Goal: Transaction & Acquisition: Purchase product/service

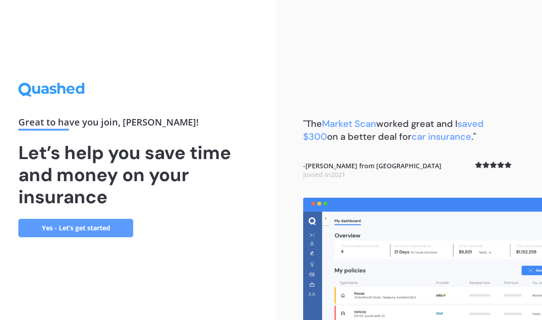
scroll to position [37, 0]
click at [84, 219] on link "Yes - Let’s get started" at bounding box center [75, 228] width 115 height 18
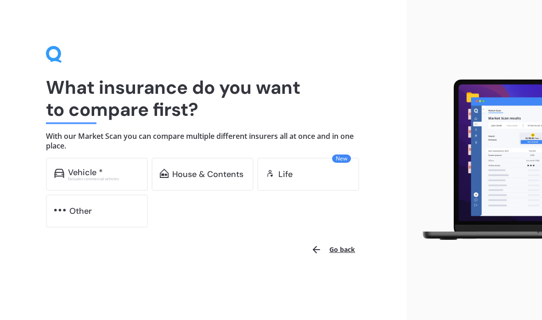
click at [85, 171] on div "Vehicle *" at bounding box center [85, 172] width 35 height 9
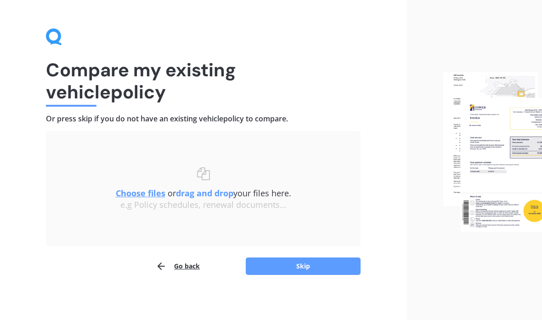
scroll to position [18, 0]
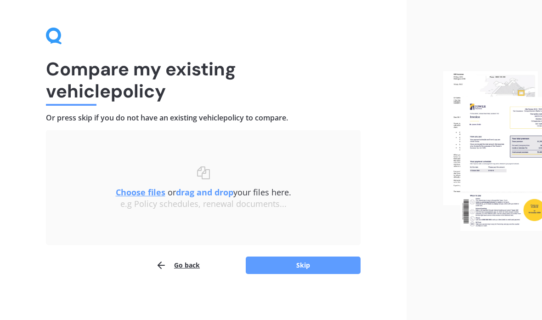
click at [305, 261] on button "Skip" at bounding box center [303, 264] width 115 height 17
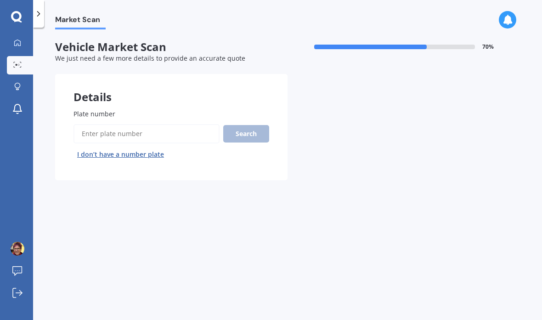
click at [86, 109] on span "Plate number" at bounding box center [95, 113] width 42 height 9
click at [86, 124] on input "Plate number" at bounding box center [147, 133] width 146 height 19
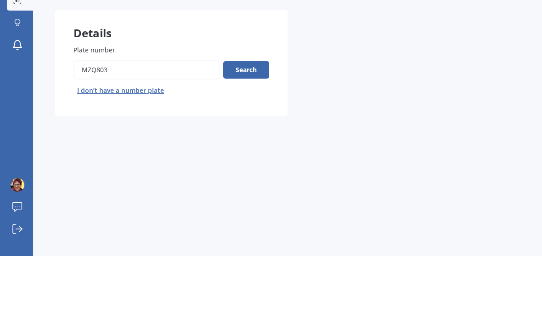
type input "Mzq803"
click at [247, 125] on button "Search" at bounding box center [246, 133] width 46 height 17
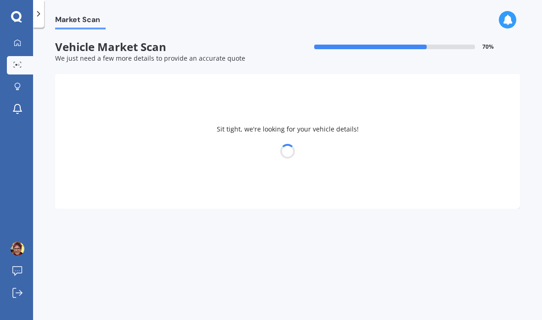
select select "SUZUKI"
select select "BALENO"
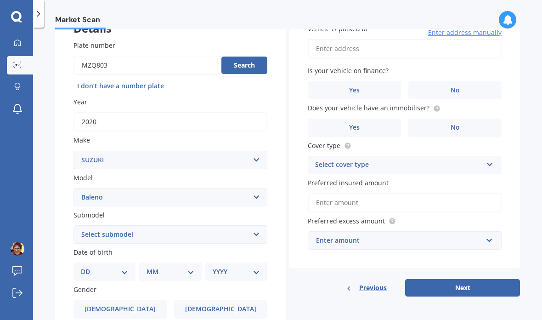
scroll to position [80, 0]
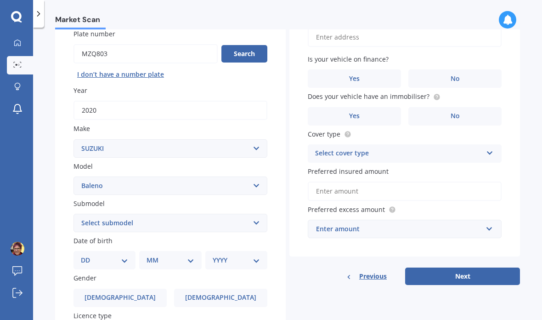
click at [256, 214] on select "Select submodel (All other) GLX GS GTX LTD RS SE 1.4P/4AT" at bounding box center [171, 223] width 194 height 18
select select "GLX"
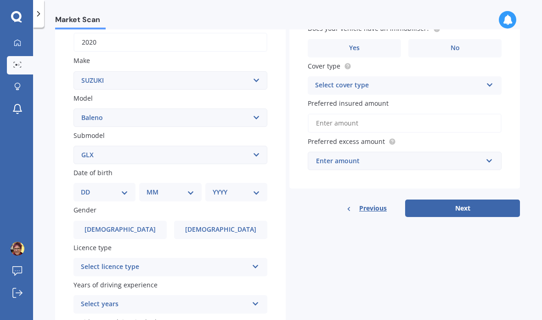
scroll to position [150, 0]
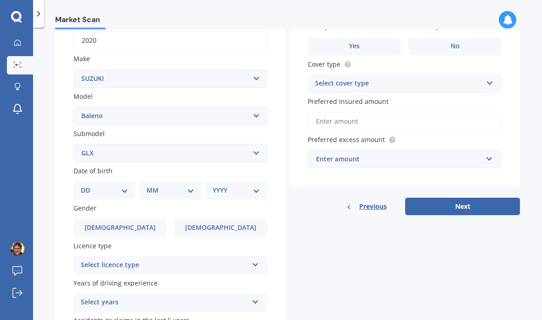
click at [124, 185] on select "DD 01 02 03 04 05 06 07 08 09 10 11 12 13 14 15 16 17 18 19 20 21 22 23 24 25 2…" at bounding box center [104, 190] width 47 height 10
select select "12"
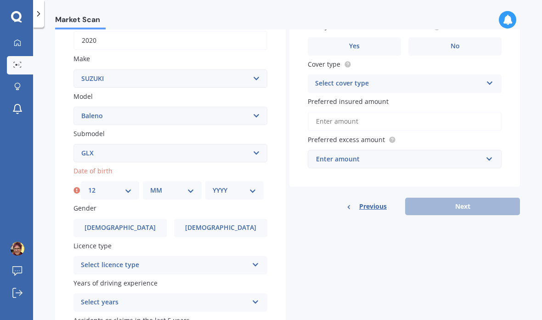
click at [186, 185] on select "MM 01 02 03 04 05 06 07 08 09 10 11 12" at bounding box center [172, 190] width 44 height 10
select select "10"
click at [250, 185] on select "YYYY 2025 2024 2023 2022 2021 2020 2019 2018 2017 2016 2015 2014 2013 2012 2011…" at bounding box center [235, 190] width 44 height 10
select select "1957"
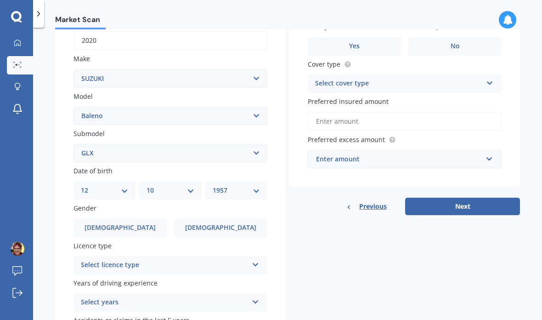
click at [220, 224] on span "[DEMOGRAPHIC_DATA]" at bounding box center [220, 228] width 71 height 8
click at [0, 0] on input "[DEMOGRAPHIC_DATA]" at bounding box center [0, 0] width 0 height 0
click at [259, 260] on icon at bounding box center [256, 263] width 8 height 6
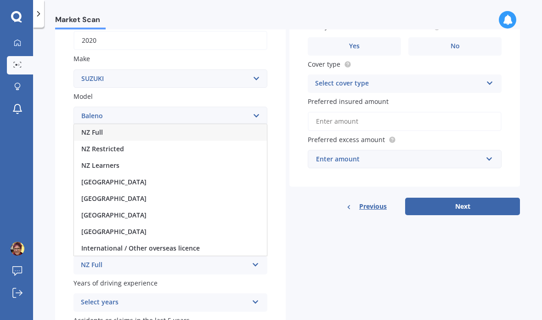
click at [102, 128] on span "NZ Full" at bounding box center [92, 132] width 22 height 9
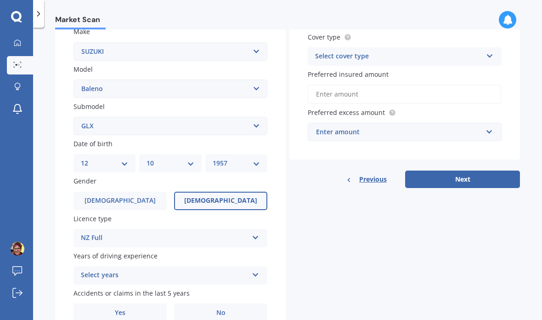
scroll to position [176, 0]
click at [256, 270] on icon at bounding box center [256, 273] width 8 height 6
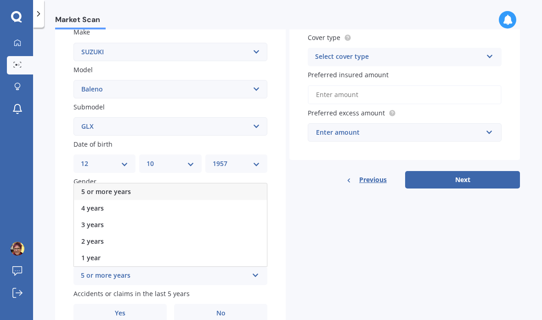
click at [122, 187] on span "5 or more years" at bounding box center [106, 191] width 50 height 9
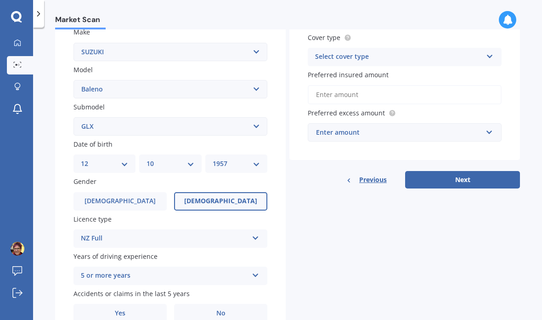
click at [223, 309] on span "No" at bounding box center [220, 313] width 9 height 8
click at [0, 0] on input "No" at bounding box center [0, 0] width 0 height 0
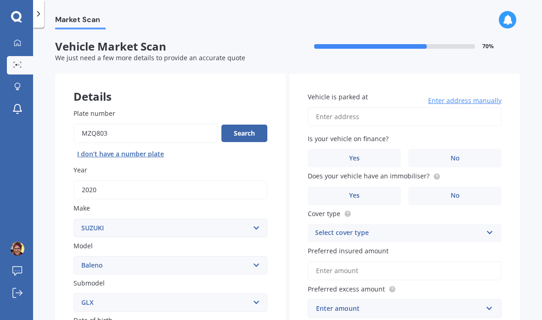
scroll to position [0, 0]
click at [334, 107] on input "Vehicle is parked at" at bounding box center [405, 116] width 194 height 19
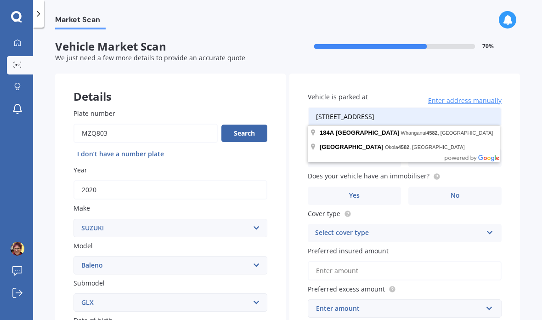
click at [382, 107] on input "[STREET_ADDRESS]" at bounding box center [405, 116] width 194 height 19
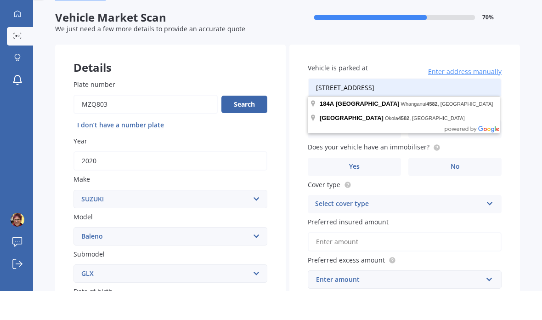
click at [369, 107] on input "[STREET_ADDRESS]" at bounding box center [405, 116] width 194 height 19
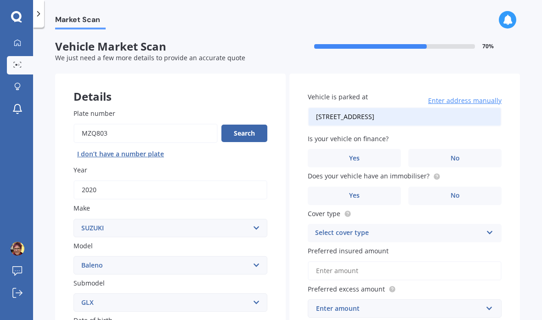
type input "[STREET_ADDRESS]"
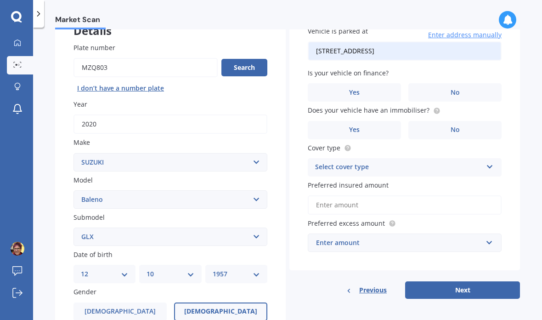
scroll to position [67, 0]
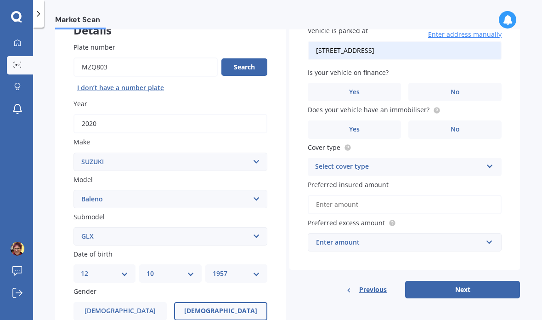
click at [454, 125] on span "No" at bounding box center [455, 129] width 9 height 8
click at [0, 0] on input "No" at bounding box center [0, 0] width 0 height 0
click at [491, 161] on icon at bounding box center [490, 164] width 8 height 6
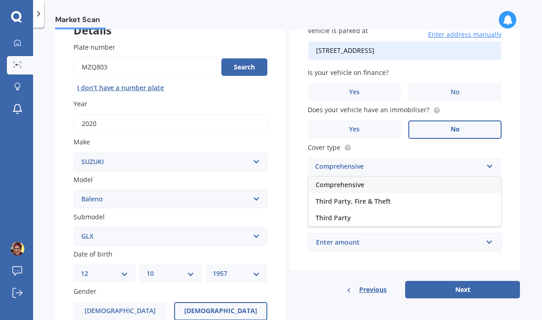
click at [358, 180] on span "Comprehensive" at bounding box center [340, 184] width 49 height 9
click at [492, 161] on icon at bounding box center [490, 164] width 8 height 6
click at [491, 161] on icon at bounding box center [490, 164] width 8 height 6
click at [350, 195] on input "Preferred insured amount" at bounding box center [405, 204] width 194 height 19
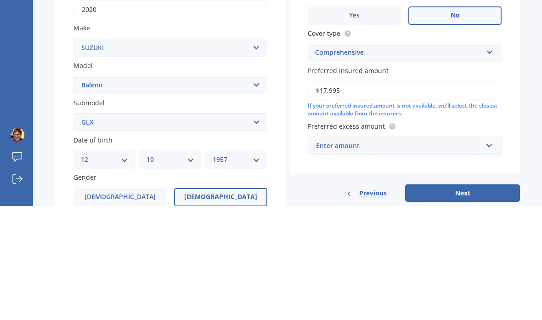
type input "$17,995"
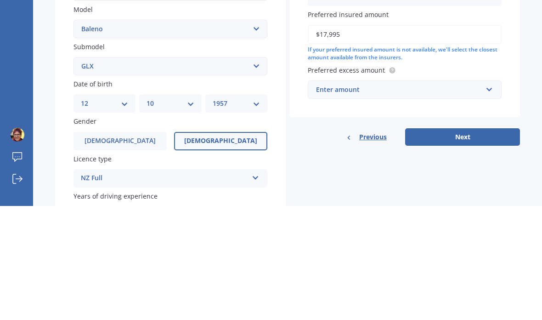
scroll to position [132, 0]
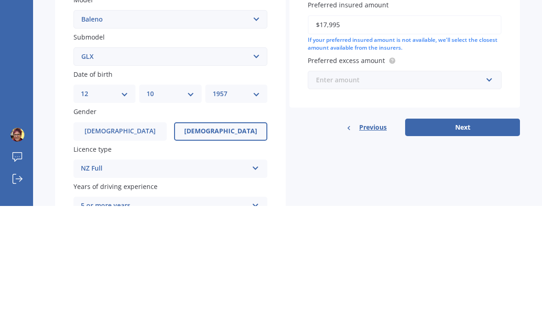
click at [491, 185] on input "text" at bounding box center [402, 193] width 186 height 17
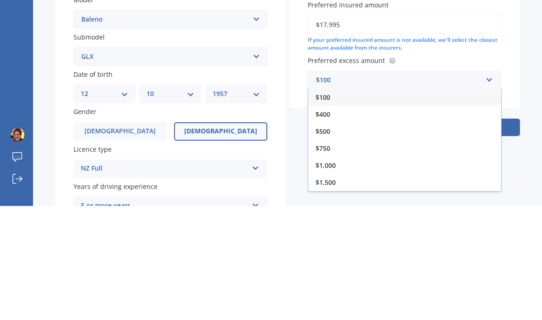
click at [330, 224] on span "$400" at bounding box center [323, 228] width 15 height 9
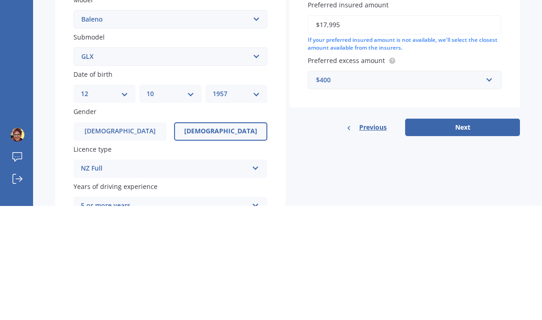
click at [468, 233] on button "Next" at bounding box center [462, 241] width 115 height 17
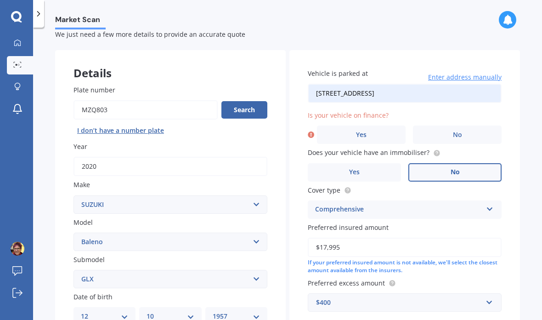
scroll to position [13, 0]
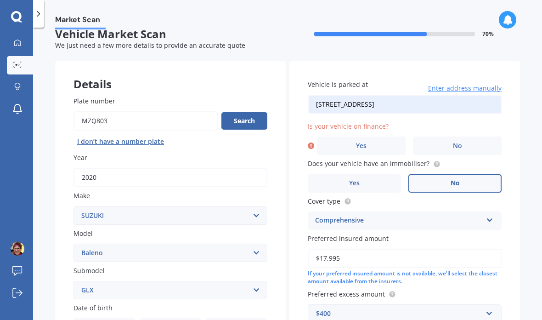
click at [458, 142] on span "No" at bounding box center [457, 146] width 9 height 8
click at [0, 0] on input "No" at bounding box center [0, 0] width 0 height 0
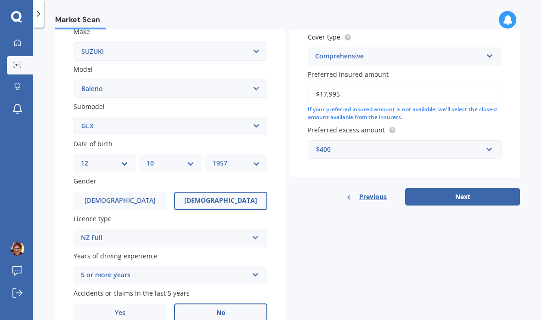
scroll to position [176, 0]
click at [463, 188] on button "Next" at bounding box center [462, 196] width 115 height 17
select select "12"
select select "10"
select select "1957"
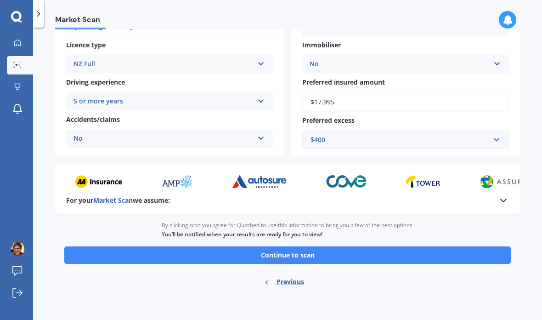
scroll to position [112, 0]
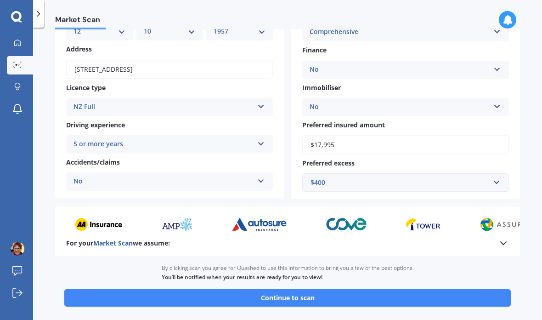
click at [304, 289] on button "Continue to scan" at bounding box center [287, 297] width 447 height 17
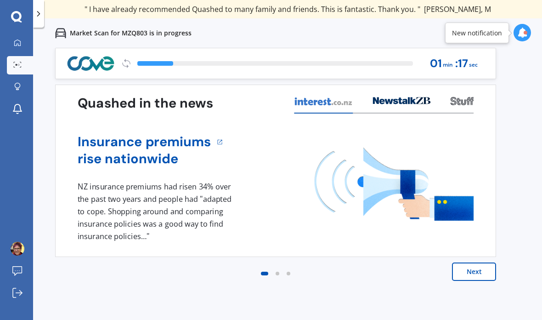
click at [473, 273] on button "Next" at bounding box center [474, 271] width 44 height 18
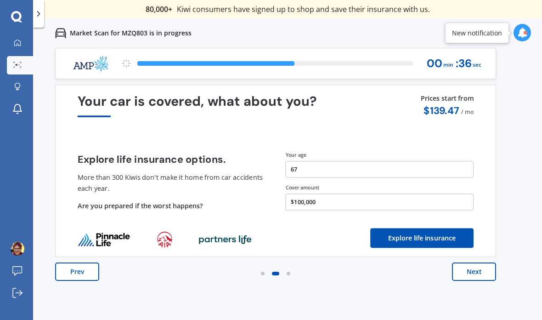
click at [474, 275] on button "Next" at bounding box center [474, 271] width 44 height 18
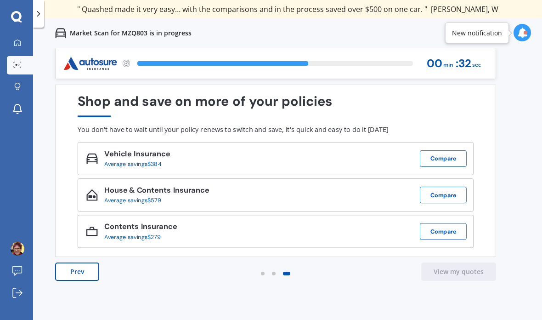
click at [441, 157] on button "Compare" at bounding box center [443, 158] width 47 height 17
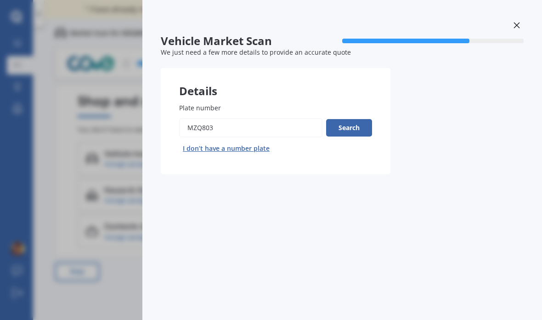
click at [352, 125] on button "Search" at bounding box center [349, 127] width 46 height 17
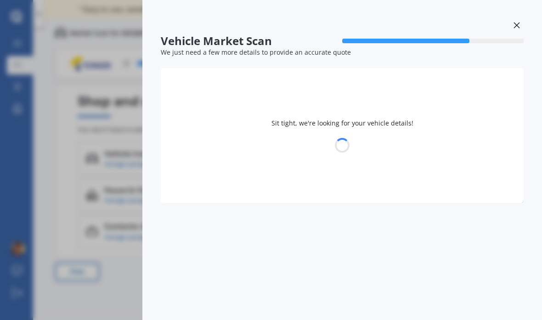
select select "SUZUKI"
select select "BALENO"
select select "12"
select select "10"
select select "1957"
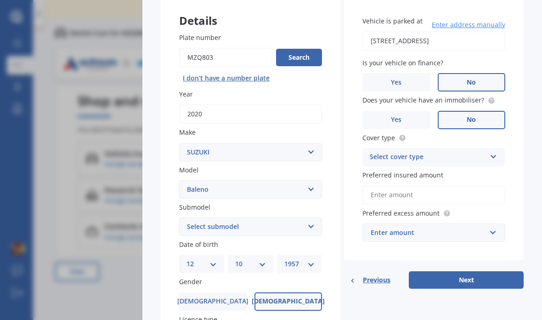
scroll to position [61, 0]
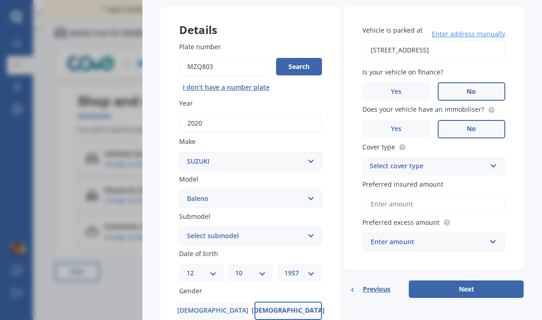
click at [490, 161] on icon at bounding box center [494, 164] width 8 height 6
click at [409, 180] on span "Comprehensive" at bounding box center [394, 184] width 49 height 9
click at [431, 314] on div "Details Plate number Search I don’t have a number plate Year [DATE] Make Select…" at bounding box center [342, 228] width 363 height 443
click at [518, 201] on div "Vehicle is parked at [STREET_ADDRESS] Enter address manually Is your vehicle on…" at bounding box center [434, 138] width 180 height 263
click at [518, 210] on div "Vehicle is parked at [STREET_ADDRESS] Enter address manually Is your vehicle on…" at bounding box center [434, 138] width 180 height 263
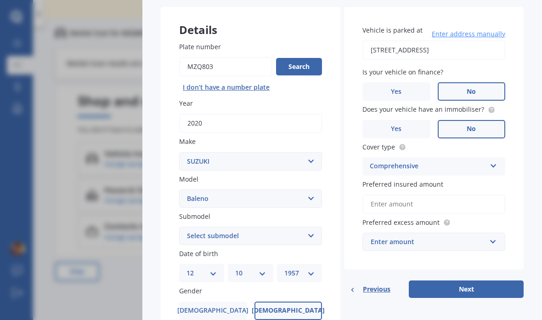
click at [492, 161] on icon at bounding box center [494, 164] width 8 height 6
click at [403, 182] on span "Comprehensive" at bounding box center [394, 184] width 49 height 9
click at [495, 182] on label "Preferred insured amount" at bounding box center [432, 184] width 139 height 10
click at [495, 194] on input "Preferred insured amount" at bounding box center [434, 203] width 143 height 19
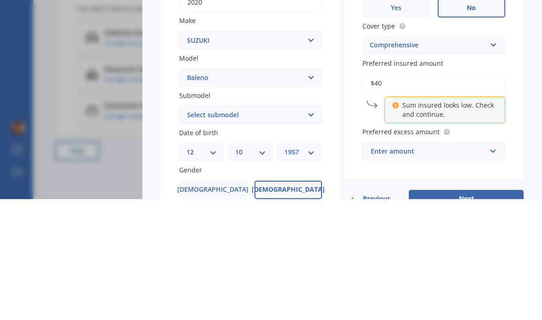
type input "$4"
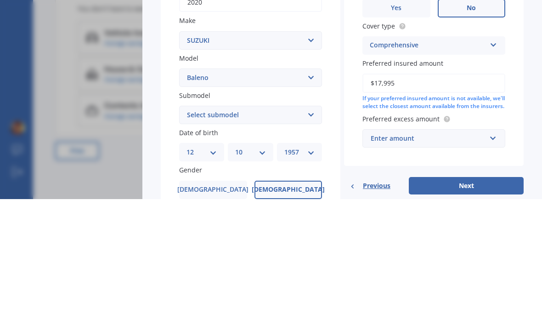
type input "$17,995"
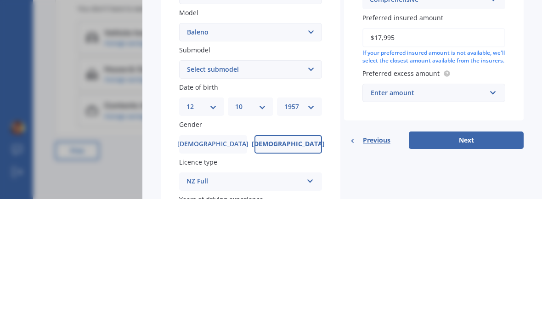
scroll to position [114, 0]
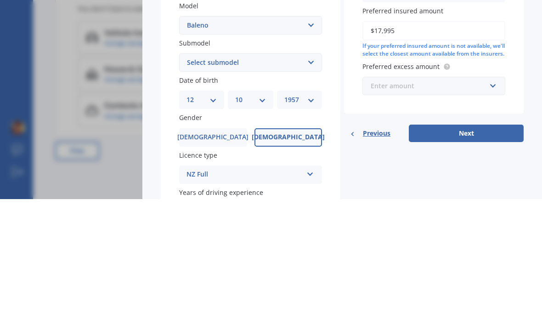
click at [493, 198] on input "text" at bounding box center [430, 206] width 135 height 17
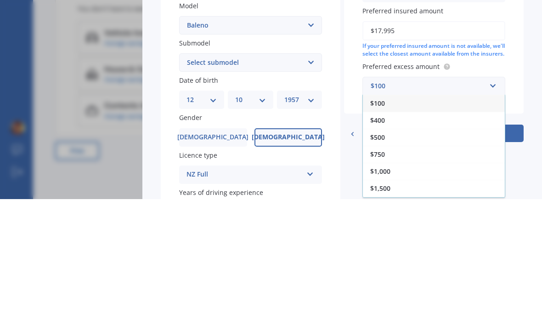
click at [385, 233] on div "$400" at bounding box center [434, 241] width 142 height 17
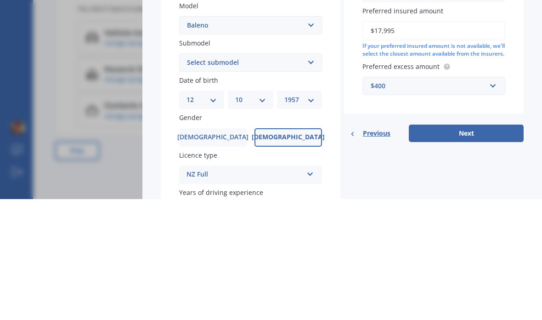
scroll to position [37, 0]
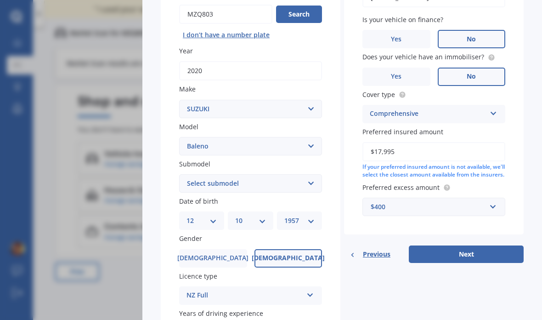
click at [469, 245] on button "Next" at bounding box center [466, 253] width 115 height 17
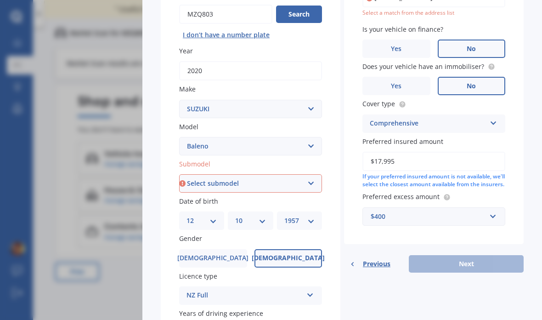
click at [312, 174] on select "Select submodel (All other) GLX GS GTX LTD RS SE 1.4P/4AT" at bounding box center [250, 183] width 143 height 18
select select "GLX"
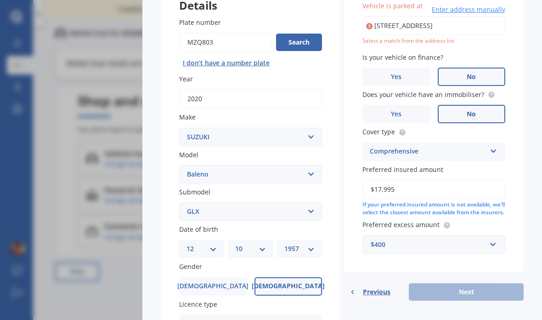
scroll to position [0, 0]
type input "[STREET_ADDRESS]"
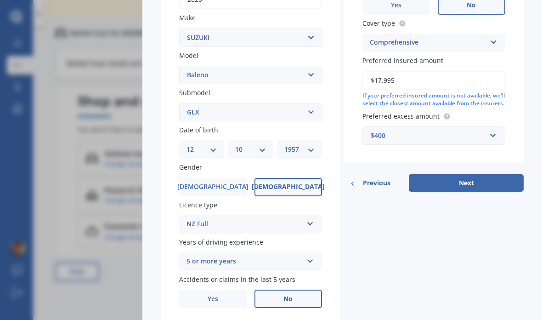
scroll to position [185, 0]
click at [461, 182] on button "Next" at bounding box center [466, 182] width 115 height 17
select select "12"
select select "10"
select select "1957"
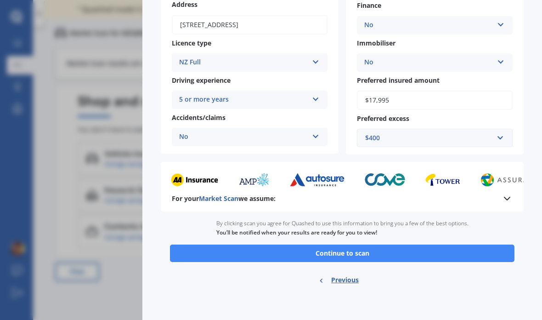
scroll to position [144, 0]
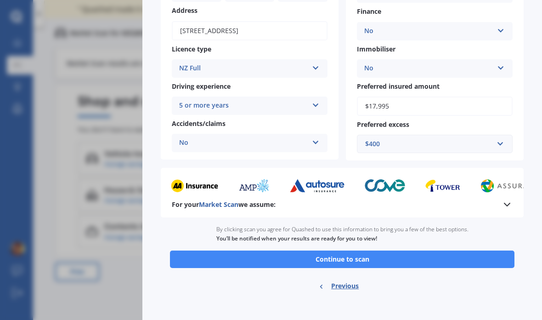
click at [355, 251] on button "Continue to scan" at bounding box center [342, 258] width 345 height 17
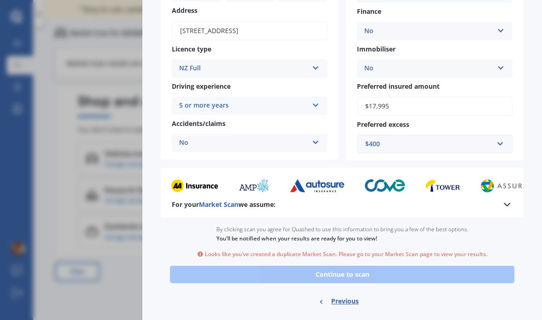
click at [338, 294] on span "Previous" at bounding box center [345, 301] width 28 height 14
select select "SUZUKI"
select select "BALENO"
select select "GLX"
select select "12"
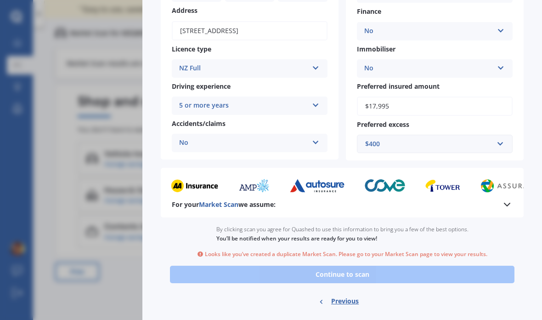
select select "10"
select select "1957"
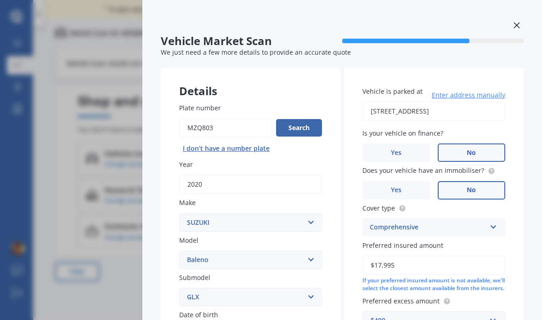
scroll to position [0, 0]
click at [522, 21] on div at bounding box center [517, 26] width 14 height 16
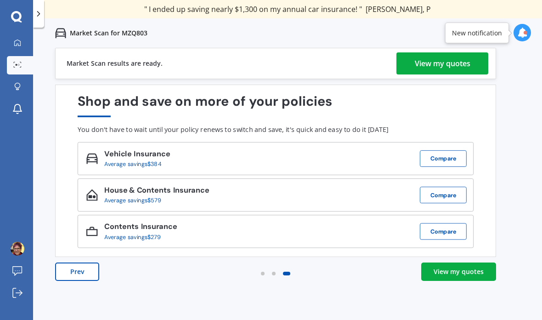
click at [424, 65] on div "View my quotes" at bounding box center [443, 63] width 56 height 22
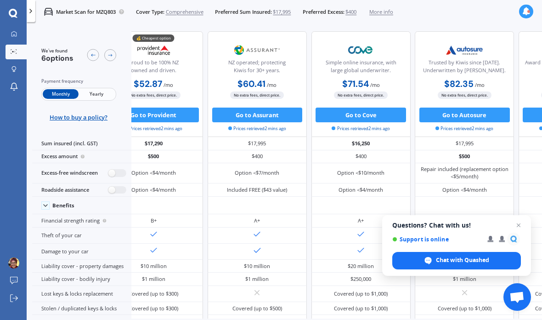
scroll to position [0, 34]
click at [519, 228] on span "Close chat" at bounding box center [518, 225] width 11 height 11
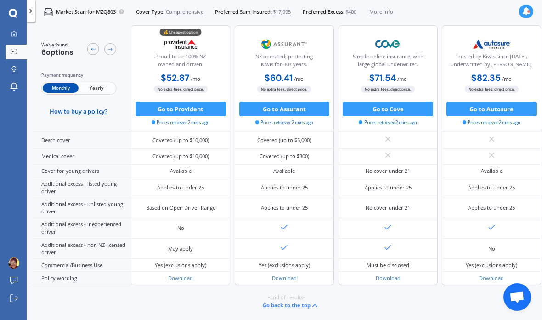
scroll to position [501, 0]
click at [180, 111] on button "Go to Provident" at bounding box center [181, 109] width 91 height 15
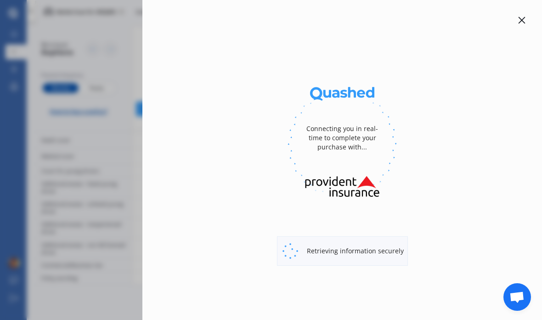
select select "full"
select select "[STREET_ADDRESS]"
select select "SUZUKI"
select select "BALENO"
select select "NO"
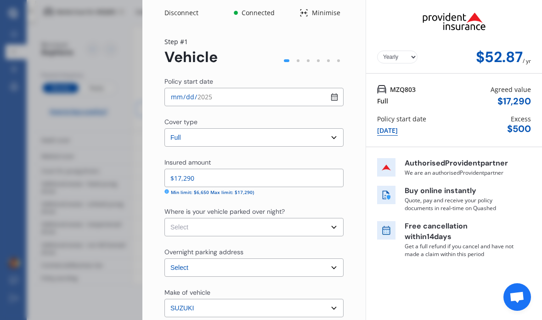
select select "Monthly"
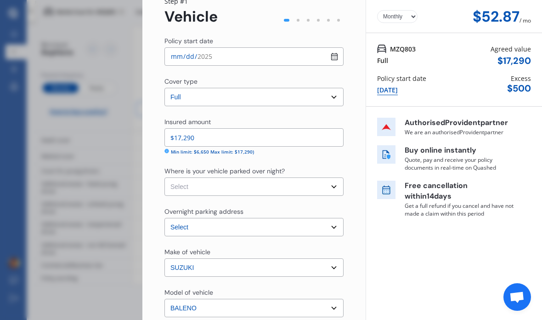
scroll to position [42, 0]
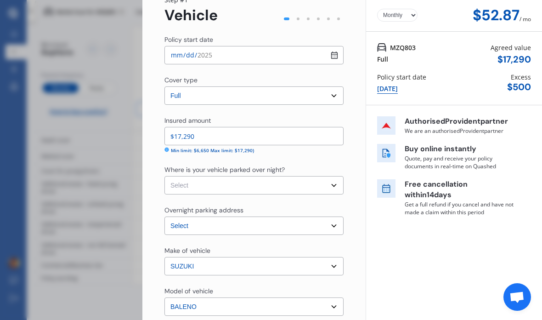
click at [335, 186] on select "Select Garage (fully enclosed) Off Street Parking Other" at bounding box center [254, 185] width 179 height 18
select select "OFF-STREET"
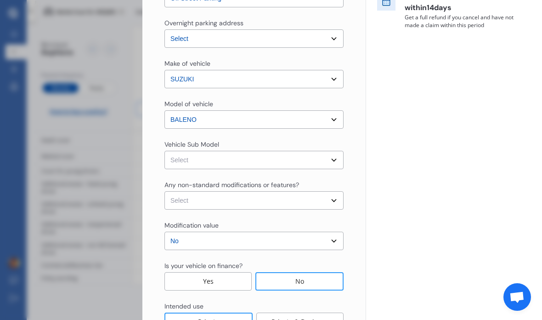
scroll to position [229, 0]
click at [193, 159] on select "Select Baleno EW GLX Hatchback 5dr Man 5sp 1.4i" at bounding box center [254, 159] width 179 height 18
select select "NZVSUZU2020AEAM"
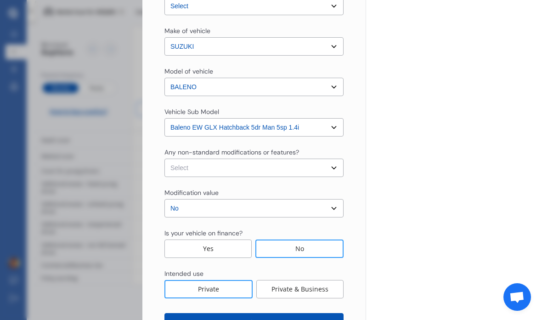
scroll to position [263, 0]
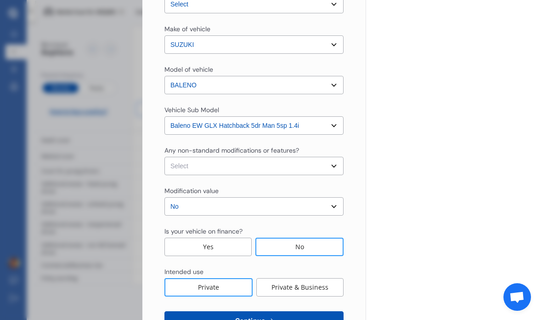
click at [330, 170] on select "Select None [MEDICAL_DATA] System(NOS) Roll Cage Full Racing Harness" at bounding box center [254, 166] width 179 height 18
select select "none"
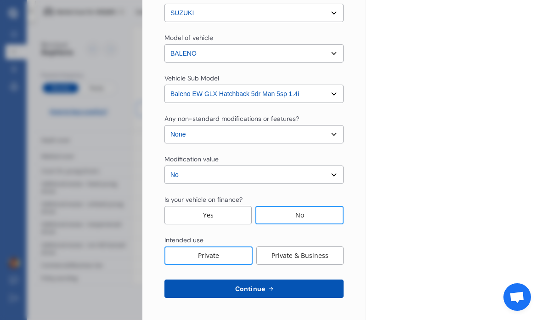
scroll to position [295, 0]
click at [331, 176] on select "Select No Up to $4000 Up to $6000 Greater than $6000" at bounding box center [254, 174] width 179 height 18
click at [306, 214] on div "No" at bounding box center [299, 215] width 88 height 18
click at [258, 290] on span "Continue" at bounding box center [250, 288] width 34 height 7
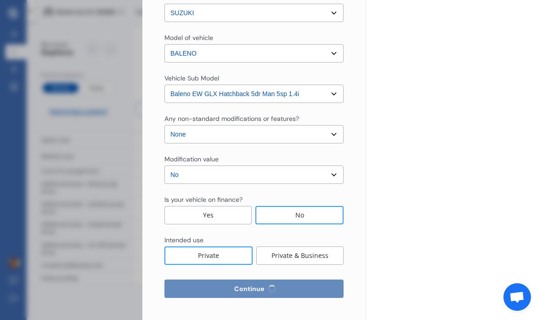
select select "12"
select select "10"
select select "1957"
select select "NZ_FULL"
select select "0"
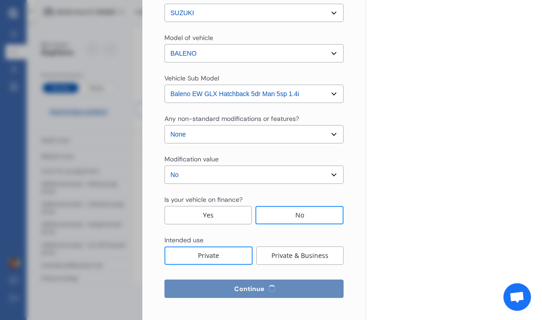
select select "25"
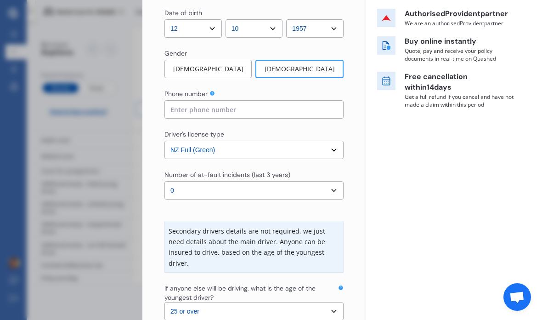
scroll to position [150, 0]
click at [195, 111] on input at bounding box center [254, 109] width 179 height 18
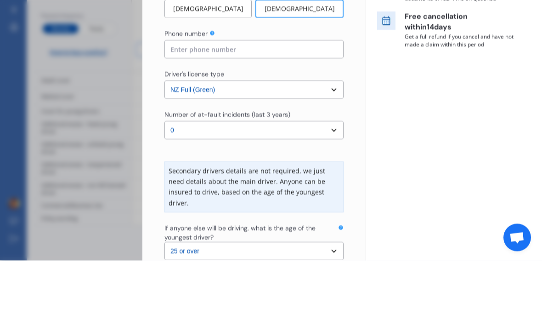
type input "02041598193"
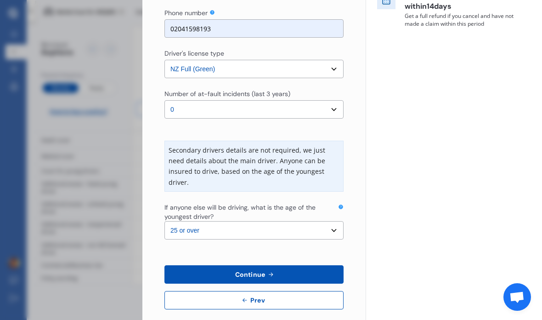
scroll to position [230, 0]
click at [259, 271] on span "Continue" at bounding box center [250, 274] width 34 height 7
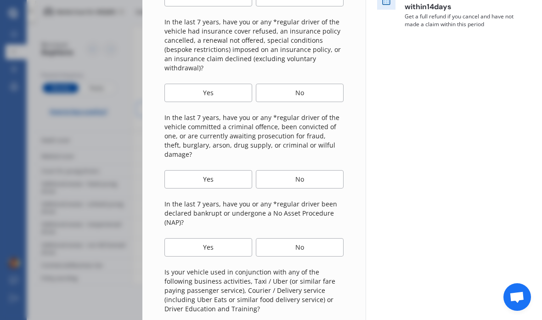
scroll to position [0, 0]
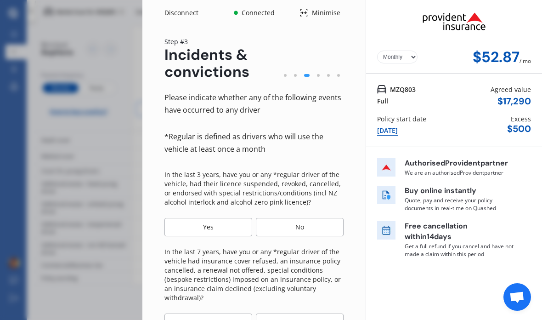
click at [299, 218] on div "No" at bounding box center [300, 227] width 88 height 18
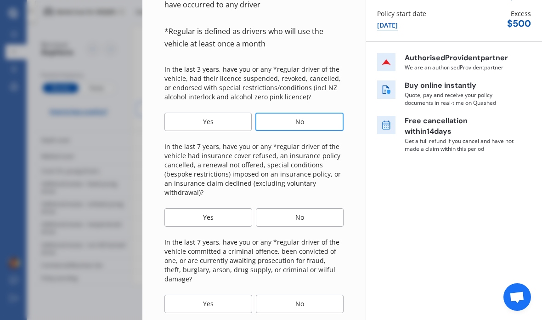
scroll to position [107, 0]
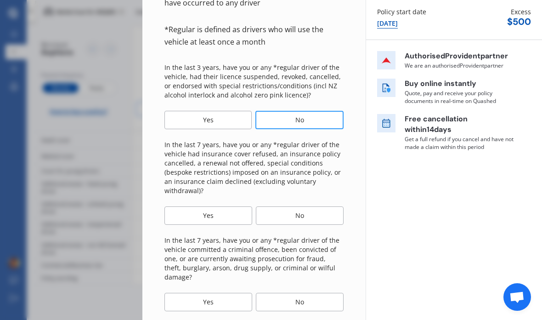
click at [301, 206] on div "No" at bounding box center [300, 215] width 88 height 18
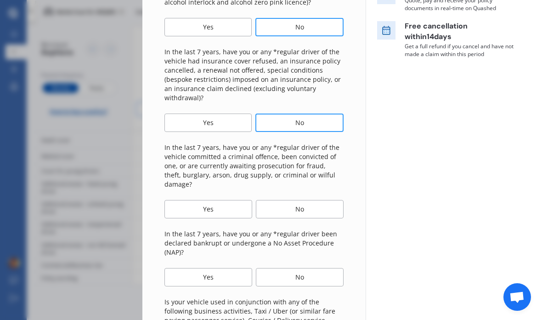
scroll to position [202, 0]
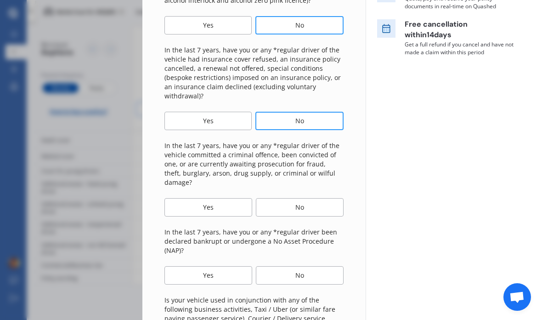
click at [297, 198] on div "No" at bounding box center [300, 207] width 88 height 18
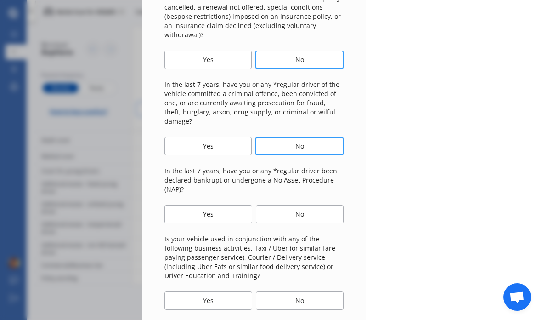
scroll to position [264, 0]
click at [301, 204] on div "No" at bounding box center [300, 213] width 88 height 18
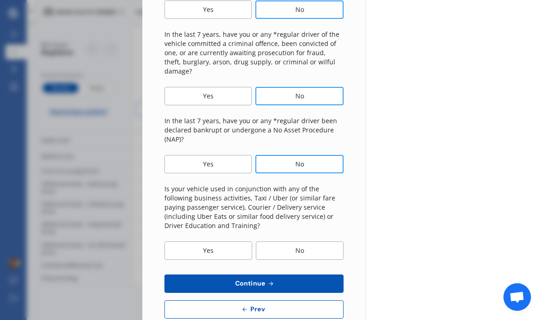
scroll to position [313, 0]
click at [300, 241] on div "No" at bounding box center [300, 250] width 88 height 18
click at [258, 279] on span "Continue" at bounding box center [250, 282] width 34 height 7
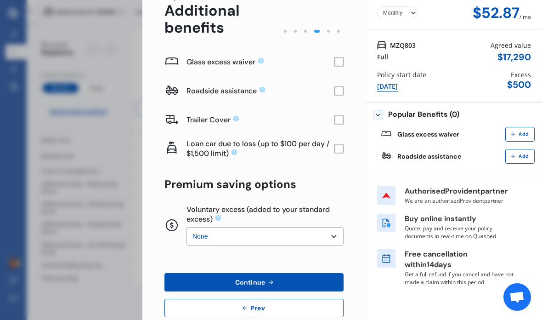
scroll to position [50, 0]
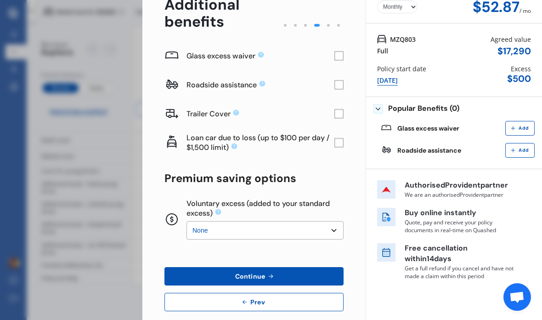
click at [334, 221] on select "None $200 $450 $700 $950 $1,200 $1,700" at bounding box center [265, 230] width 157 height 18
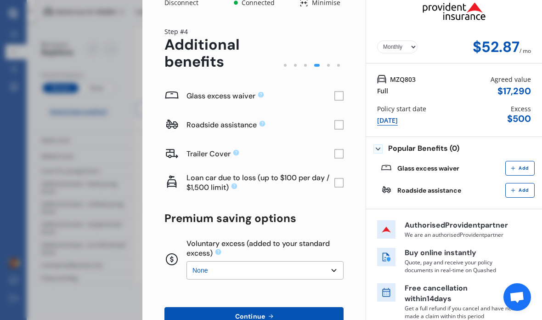
scroll to position [10, 0]
click at [259, 313] on span "Continue" at bounding box center [250, 316] width 34 height 7
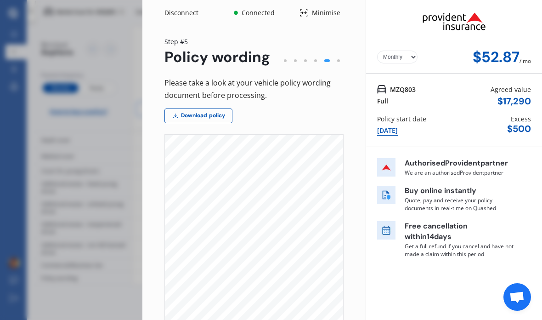
scroll to position [0, 0]
click at [199, 108] on link "Download policy" at bounding box center [199, 115] width 68 height 15
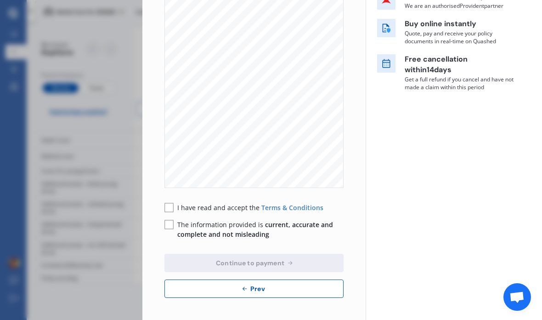
scroll to position [166, 0]
click at [272, 260] on span "Continue to payment" at bounding box center [250, 263] width 72 height 7
click at [274, 254] on button "Continue to payment" at bounding box center [254, 263] width 179 height 18
click at [167, 204] on rect at bounding box center [169, 208] width 9 height 9
click at [172, 221] on rect at bounding box center [169, 225] width 9 height 9
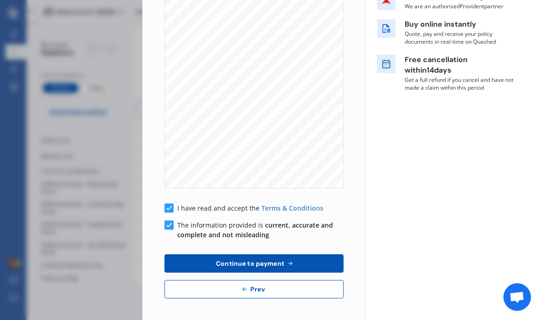
click at [273, 254] on button "Continue to payment" at bounding box center [254, 263] width 179 height 18
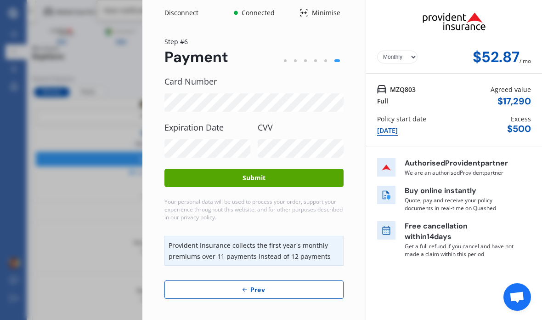
scroll to position [0, 0]
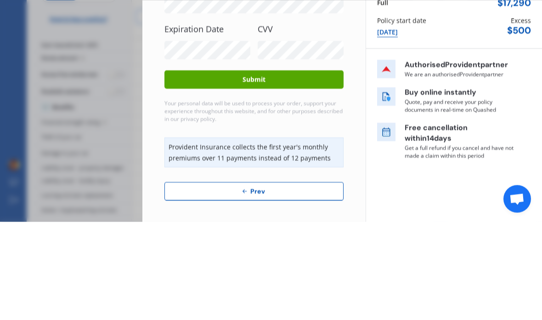
click at [264, 169] on button "Submit" at bounding box center [254, 178] width 179 height 18
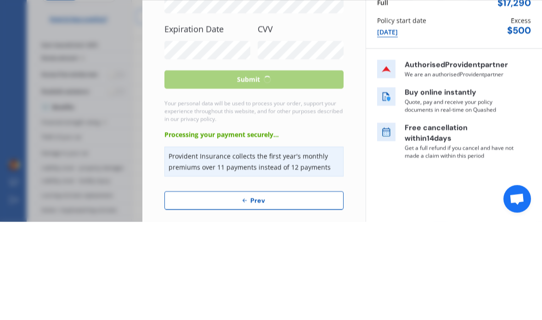
scroll to position [37, 0]
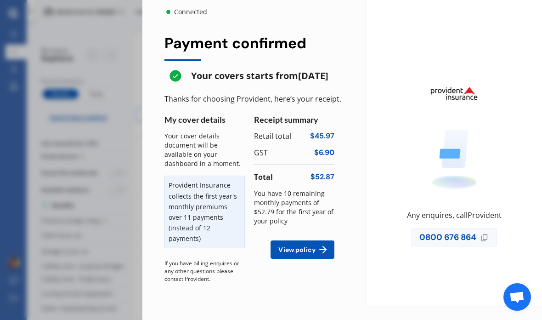
click at [323, 250] on line at bounding box center [323, 250] width 6 height 0
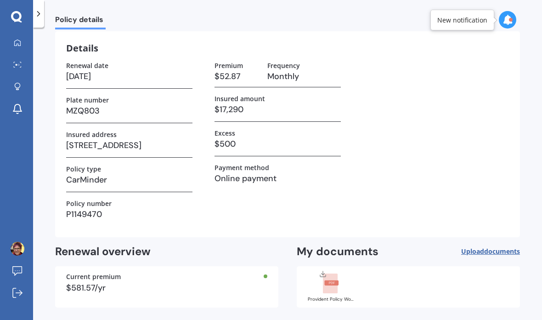
scroll to position [30, 0]
click at [501, 247] on span "documents" at bounding box center [502, 251] width 36 height 9
click at [482, 248] on span "Upload documents" at bounding box center [490, 251] width 59 height 7
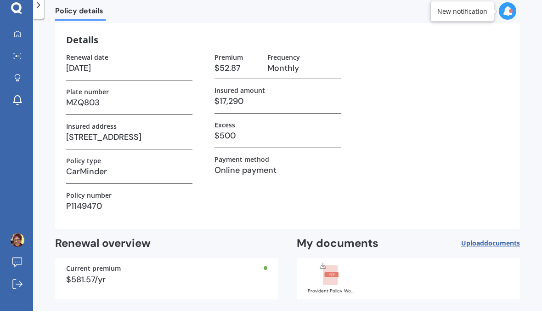
scroll to position [0, 0]
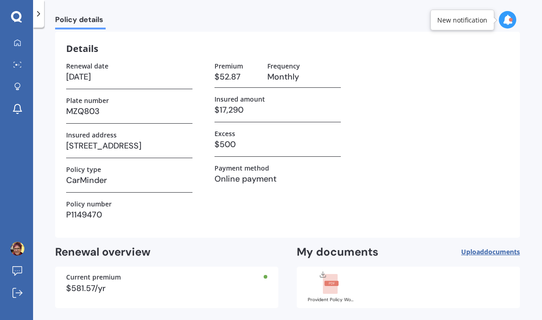
click at [505, 24] on icon at bounding box center [508, 20] width 10 height 10
click at [450, 143] on div "Renewal date [DATE] Plate number MZQ803 Insured address [STREET_ADDRESS] Policy…" at bounding box center [287, 144] width 443 height 165
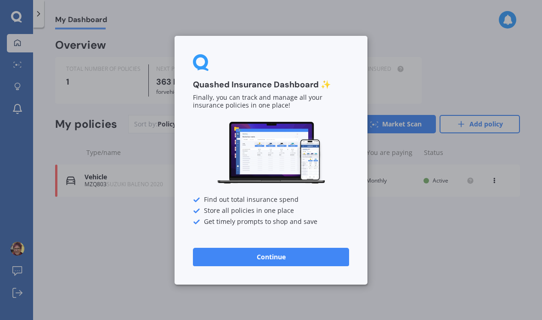
click at [130, 245] on div "Quashed Insurance Dashboard ✨ Finally, you can track and manage all your insura…" at bounding box center [271, 160] width 542 height 320
click at [273, 256] on button "Continue" at bounding box center [271, 256] width 156 height 18
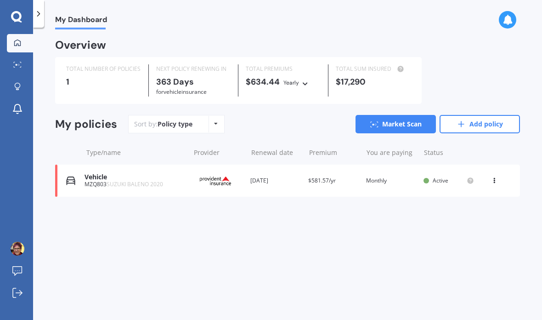
click at [18, 255] on img at bounding box center [18, 249] width 14 height 14
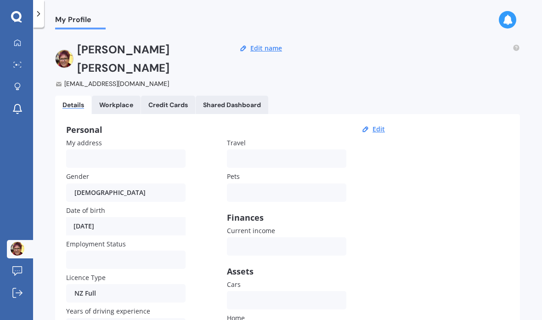
click at [20, 40] on icon at bounding box center [17, 42] width 6 height 6
